Goal: Task Accomplishment & Management: Use online tool/utility

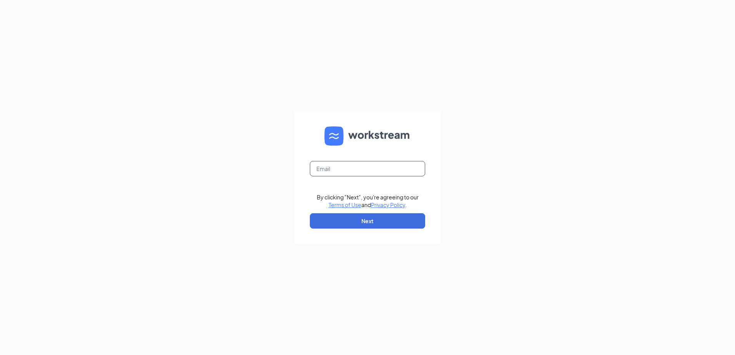
click at [385, 170] on input "text" at bounding box center [367, 168] width 115 height 15
type input "[EMAIL_ADDRESS][DOMAIN_NAME]"
click at [357, 218] on button "Next" at bounding box center [367, 220] width 115 height 15
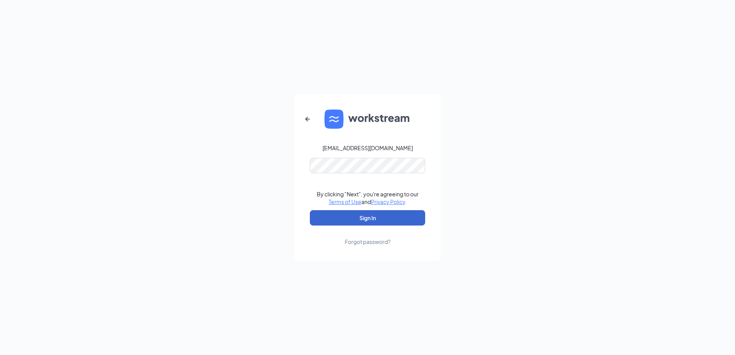
click at [370, 219] on button "Sign In" at bounding box center [367, 217] width 115 height 15
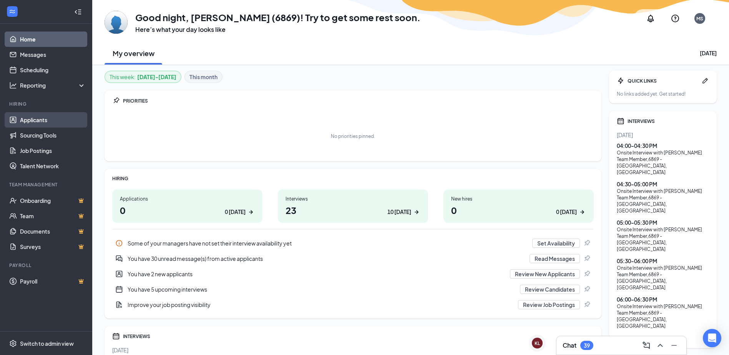
click at [35, 116] on link "Applicants" at bounding box center [53, 119] width 66 height 15
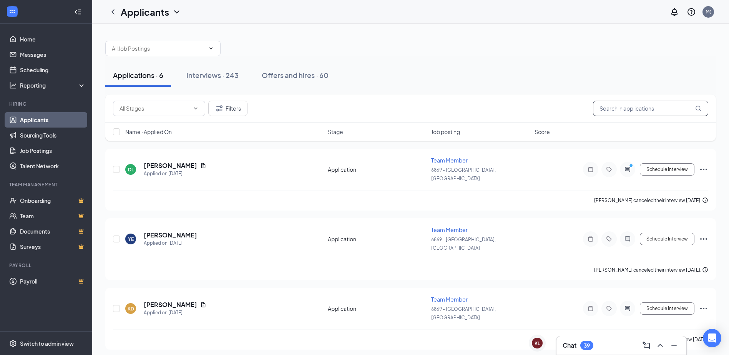
click at [644, 115] on input "text" at bounding box center [650, 108] width 115 height 15
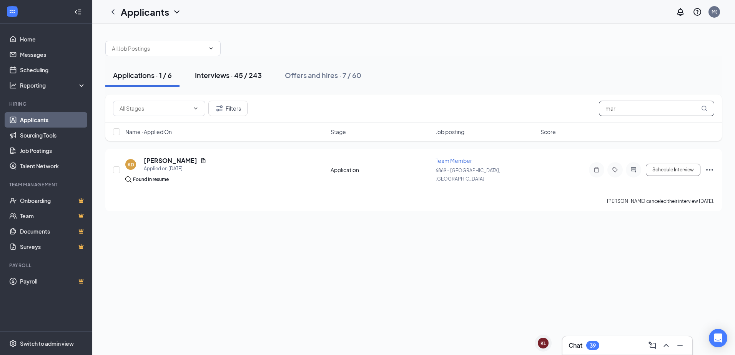
type input "mar"
click at [251, 77] on div "Interviews · 45 / 243" at bounding box center [228, 75] width 67 height 10
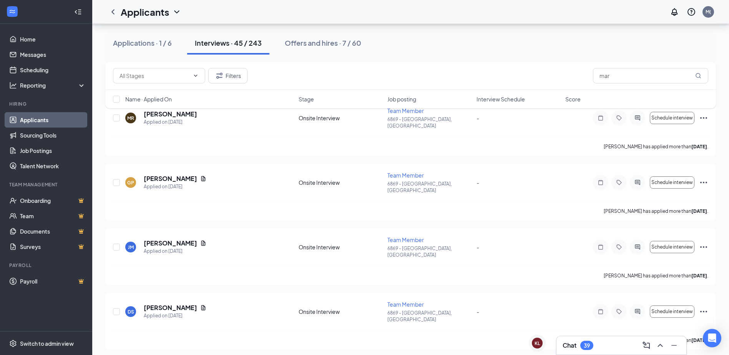
scroll to position [1687, 0]
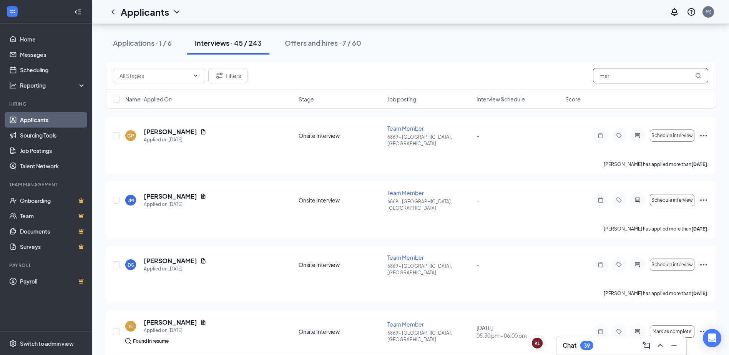
click at [618, 75] on input "mar" at bounding box center [650, 75] width 115 height 15
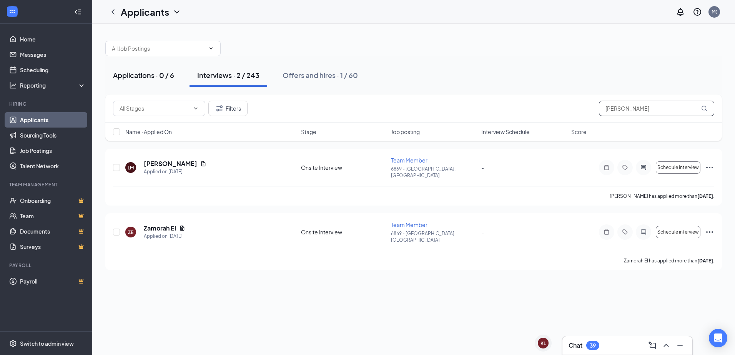
type input "[PERSON_NAME]"
click at [142, 75] on div "Applications · 0 / 6" at bounding box center [143, 75] width 61 height 10
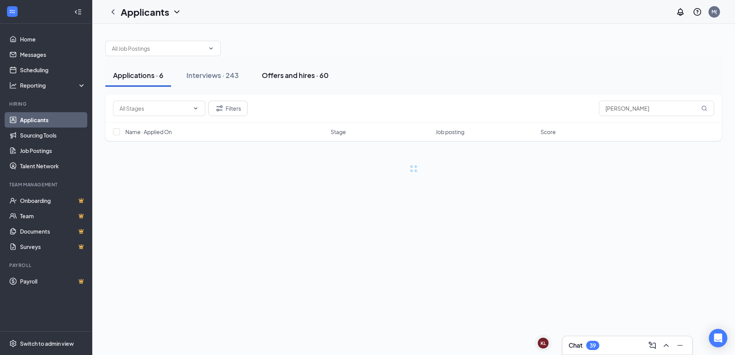
click at [312, 75] on div "Offers and hires · 60" at bounding box center [295, 75] width 67 height 10
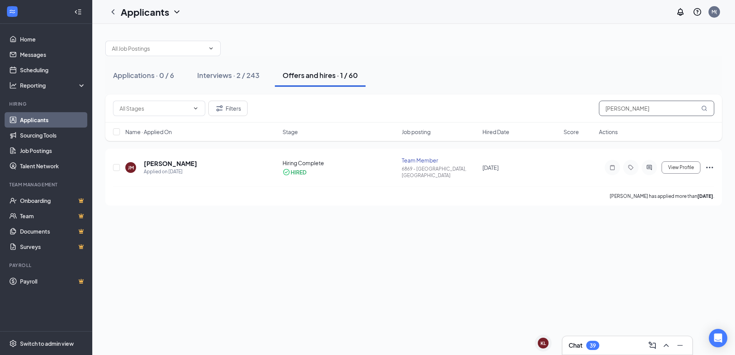
drag, startPoint x: 647, startPoint y: 106, endPoint x: 573, endPoint y: 105, distance: 73.4
click at [576, 105] on div "Filters [PERSON_NAME]" at bounding box center [413, 108] width 601 height 15
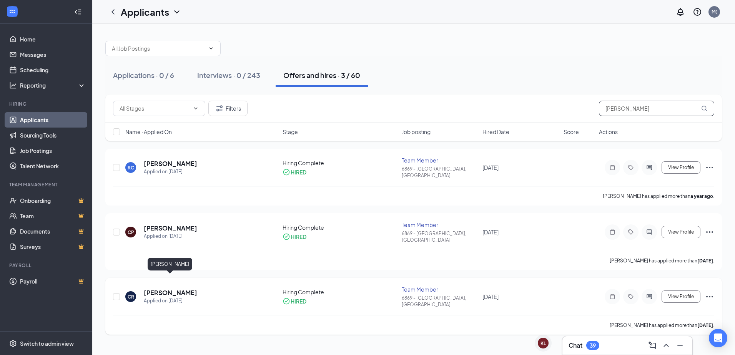
type input "[PERSON_NAME]"
click at [175, 289] on h5 "[PERSON_NAME]" at bounding box center [170, 293] width 53 height 8
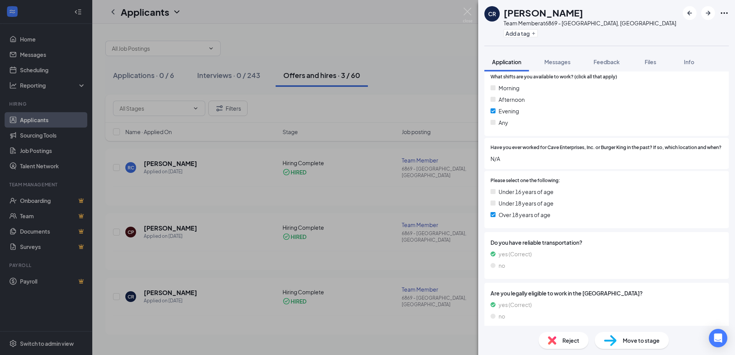
scroll to position [201, 0]
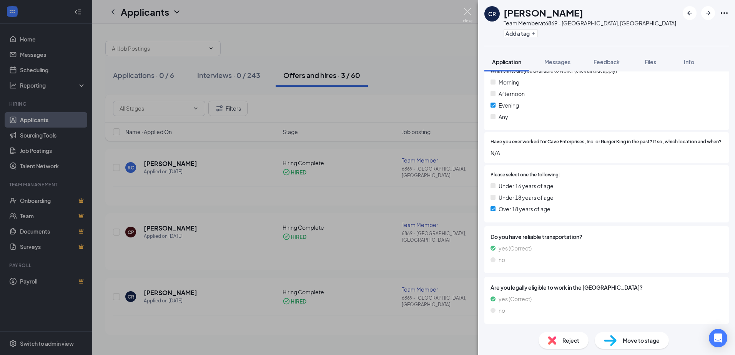
click at [471, 13] on img at bounding box center [468, 15] width 10 height 15
